Goal: Transaction & Acquisition: Download file/media

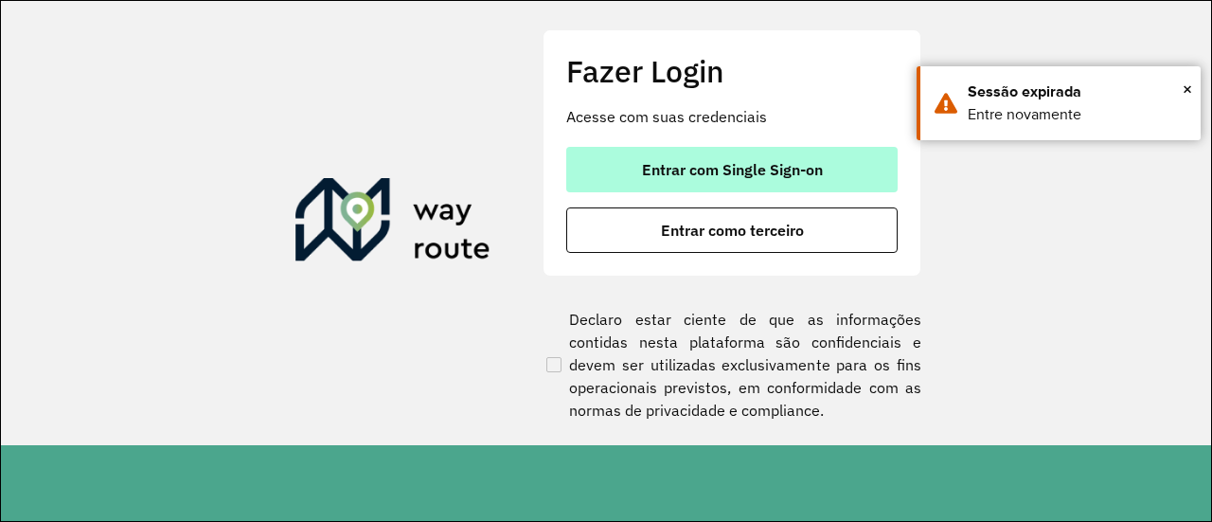
click at [688, 158] on button "Entrar com Single Sign-on" at bounding box center [731, 169] width 331 height 45
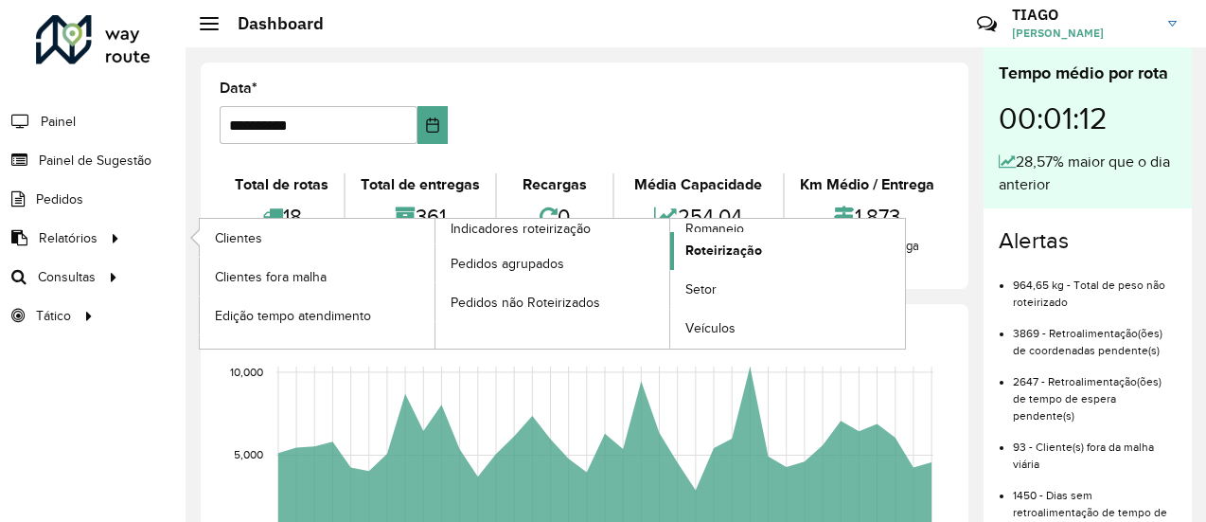
click at [696, 251] on span "Roteirização" at bounding box center [724, 251] width 77 height 20
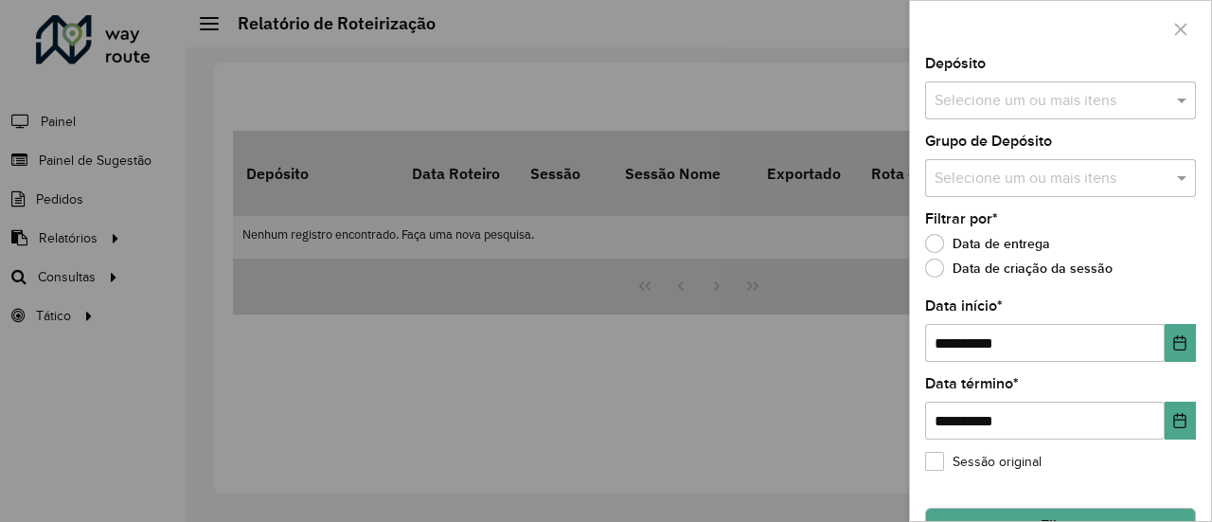
click at [150, 205] on div at bounding box center [606, 261] width 1212 height 522
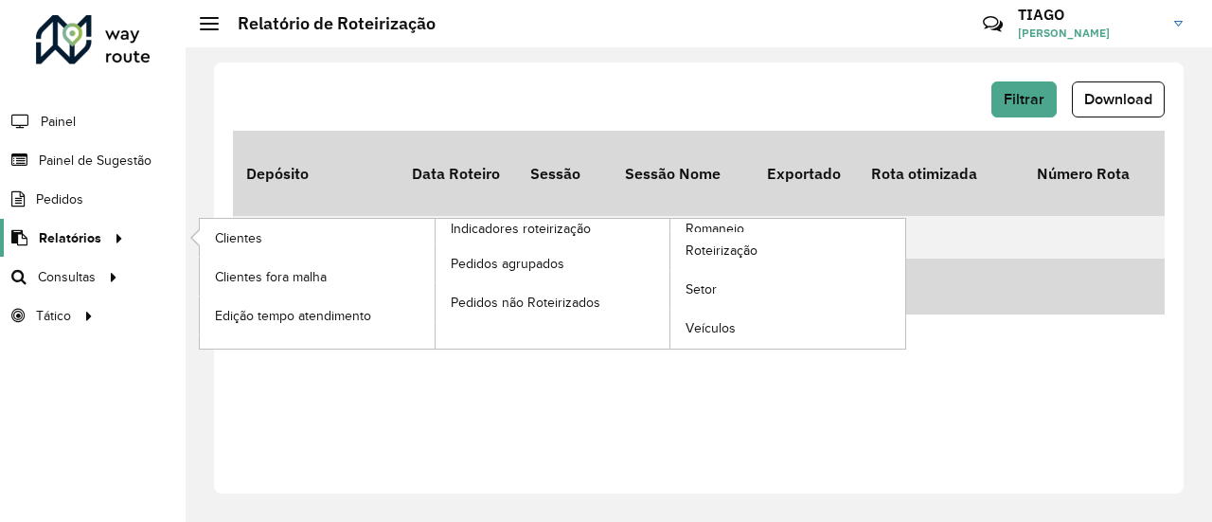
click at [81, 228] on span "Relatórios" at bounding box center [70, 238] width 63 height 20
click at [706, 224] on span "Romaneio" at bounding box center [717, 229] width 62 height 20
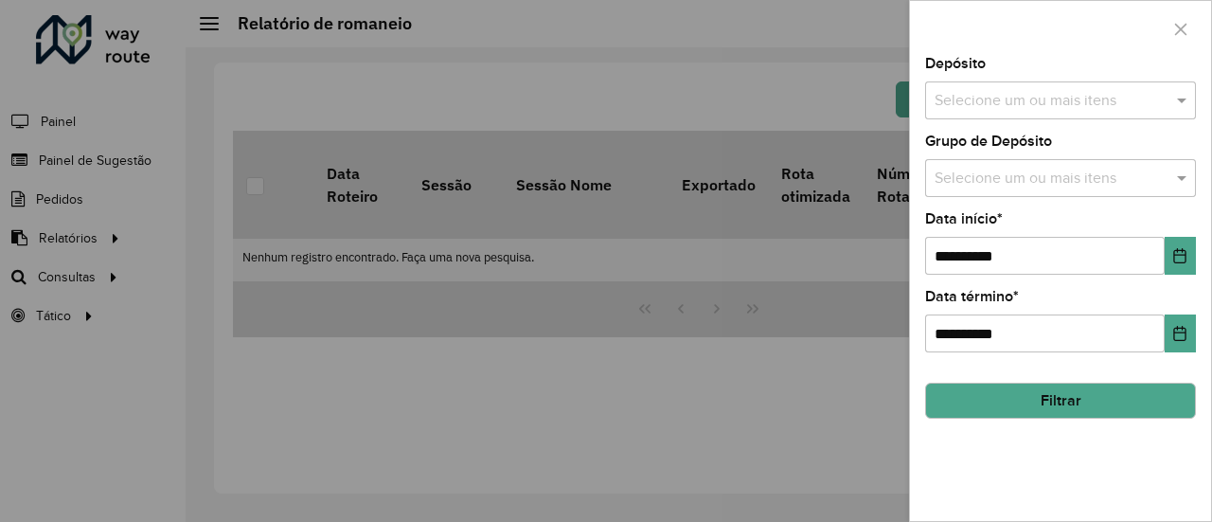
click at [947, 103] on input "text" at bounding box center [1051, 101] width 242 height 23
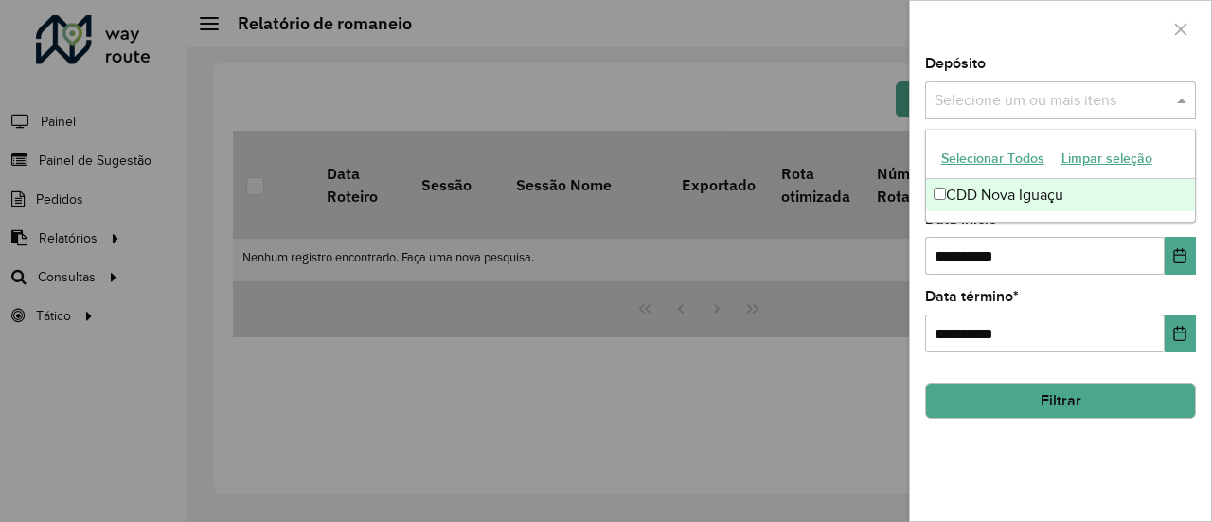
click at [981, 187] on div "CDD Nova Iguaçu" at bounding box center [1061, 195] width 270 height 32
click at [1131, 465] on div "**********" at bounding box center [1060, 289] width 301 height 464
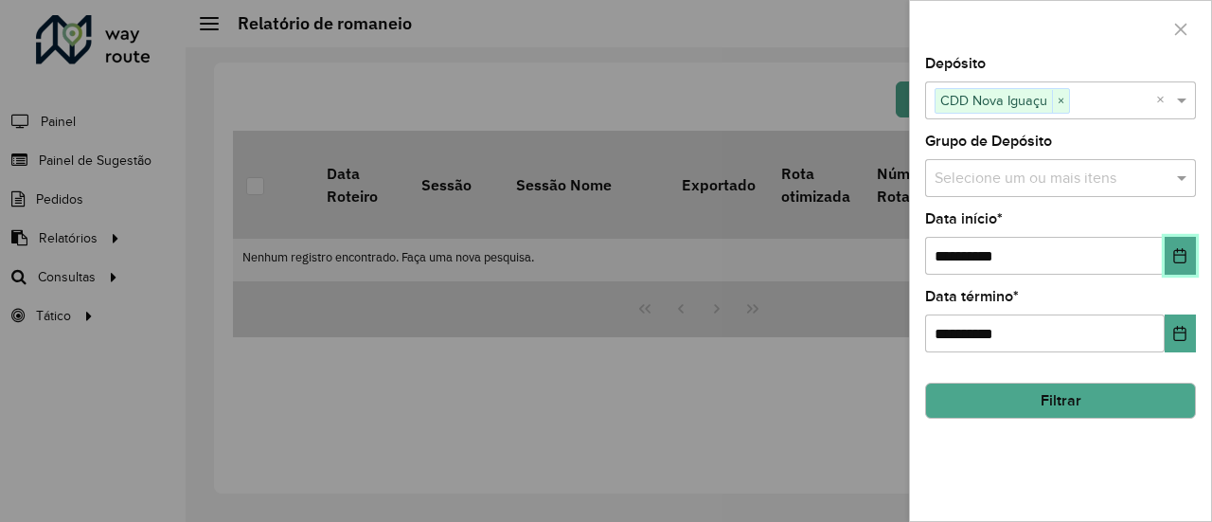
click at [1185, 249] on icon "Choose Date" at bounding box center [1180, 255] width 12 height 15
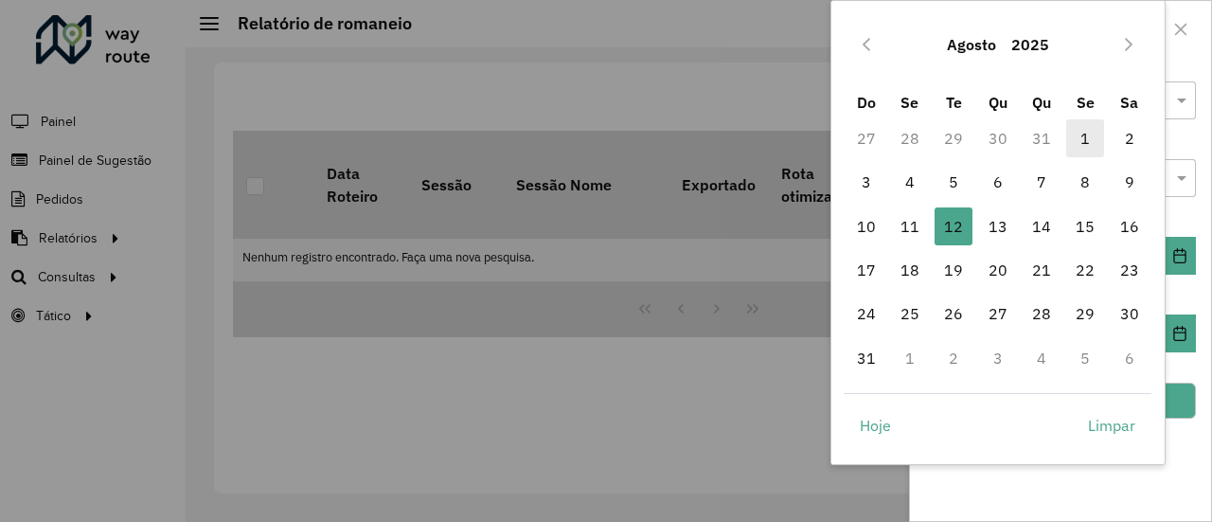
click at [1093, 140] on span "1" at bounding box center [1085, 138] width 38 height 38
type input "**********"
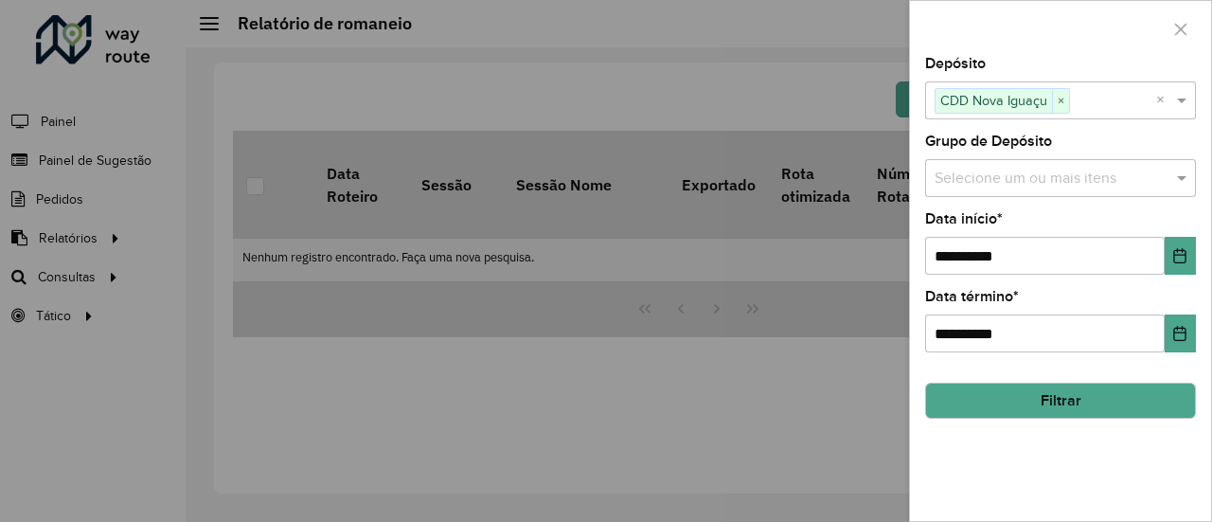
click at [1104, 393] on button "Filtrar" at bounding box center [1060, 401] width 271 height 36
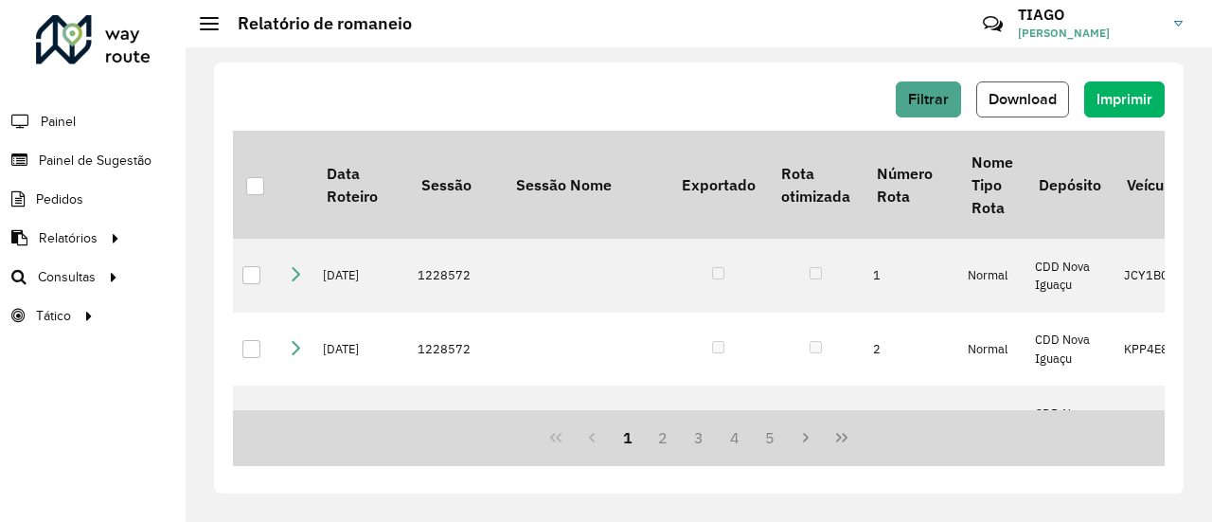
click at [997, 103] on span "Download" at bounding box center [1023, 99] width 68 height 16
